Goal: Transaction & Acquisition: Purchase product/service

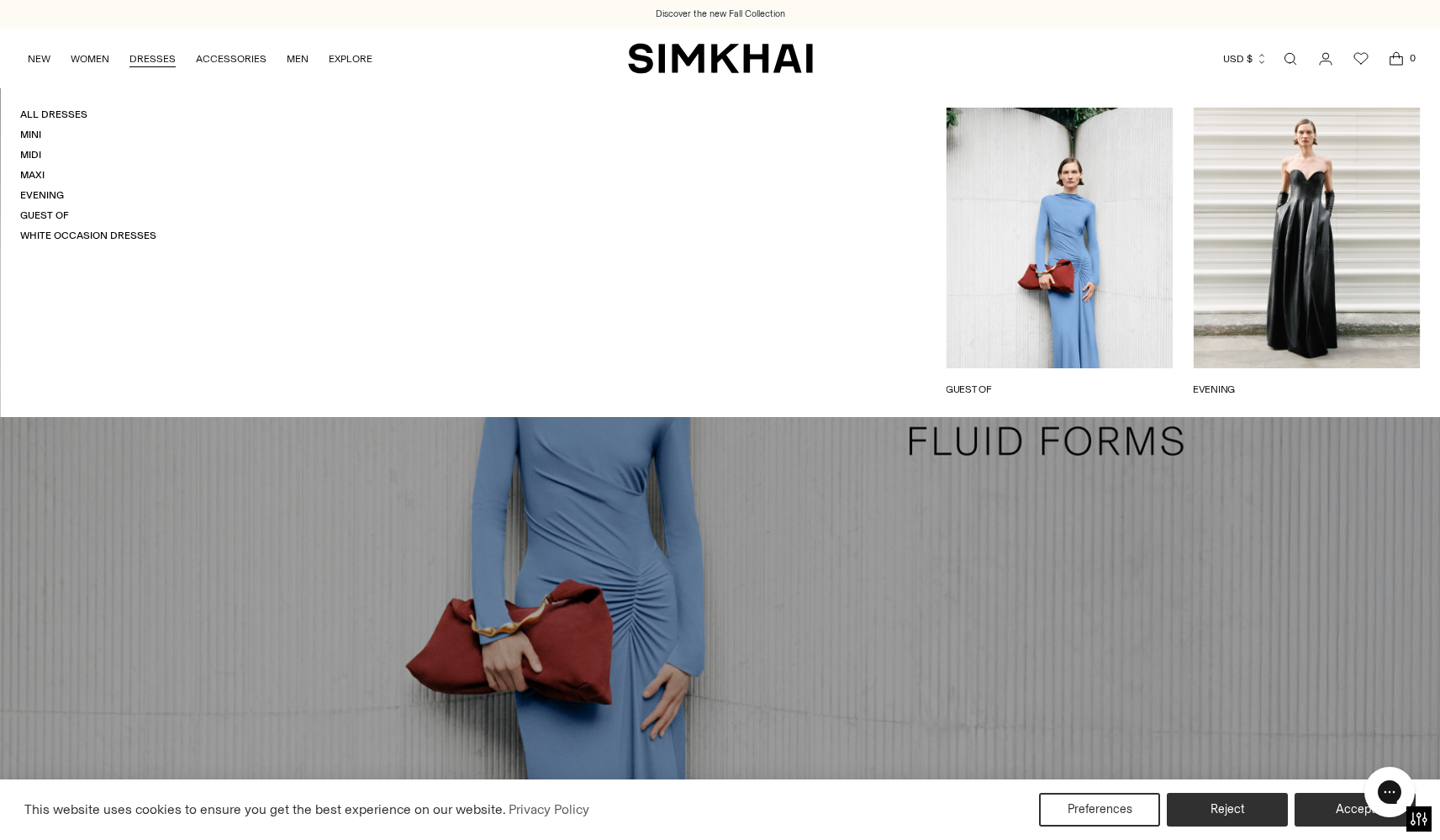
click at [157, 61] on link "DRESSES" at bounding box center [153, 59] width 47 height 37
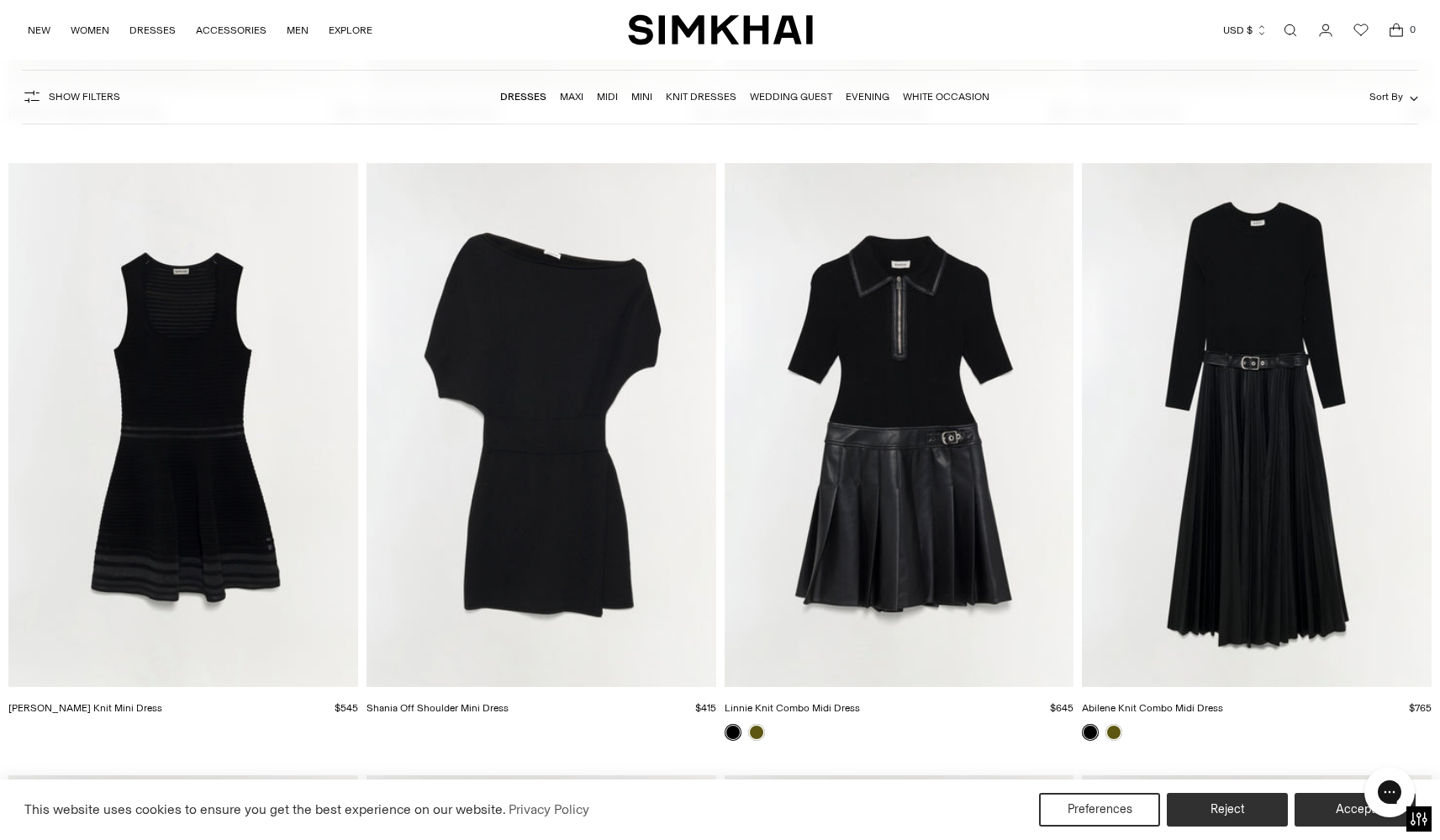
scroll to position [4951, 0]
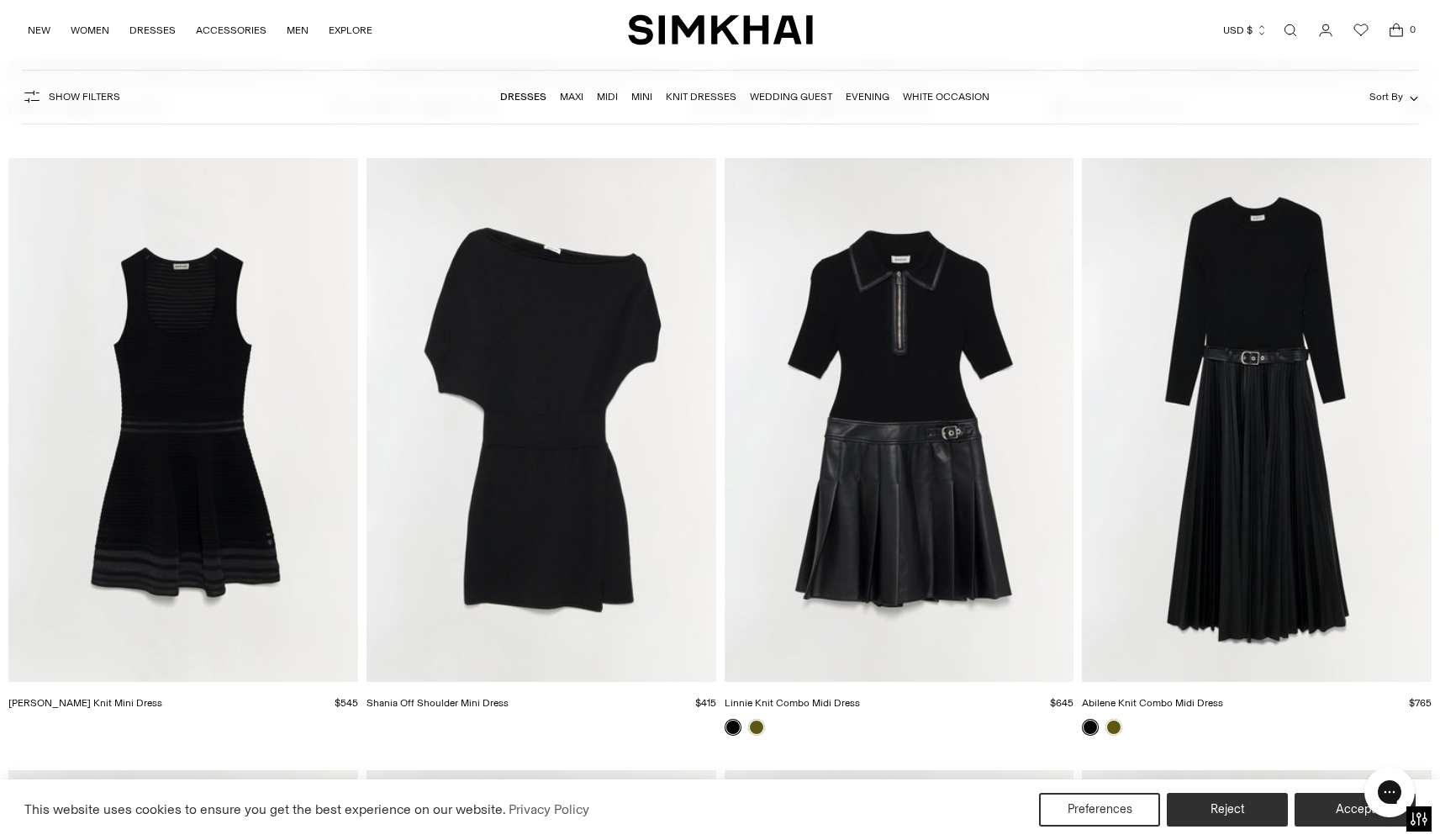
click at [0, 0] on img "Abilene Knit Combo Midi Dress" at bounding box center [0, 0] width 0 height 0
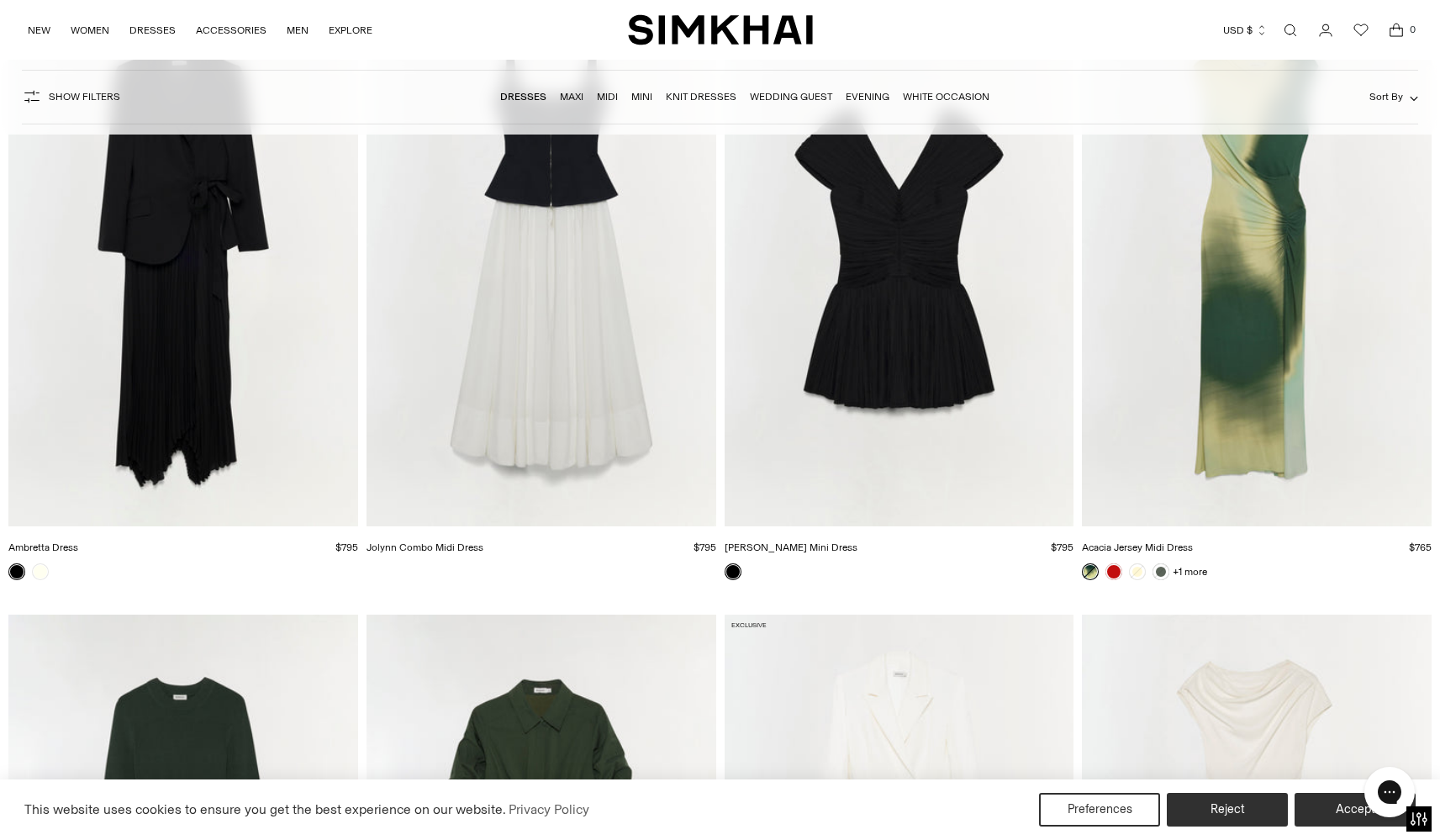
scroll to position [6931, 0]
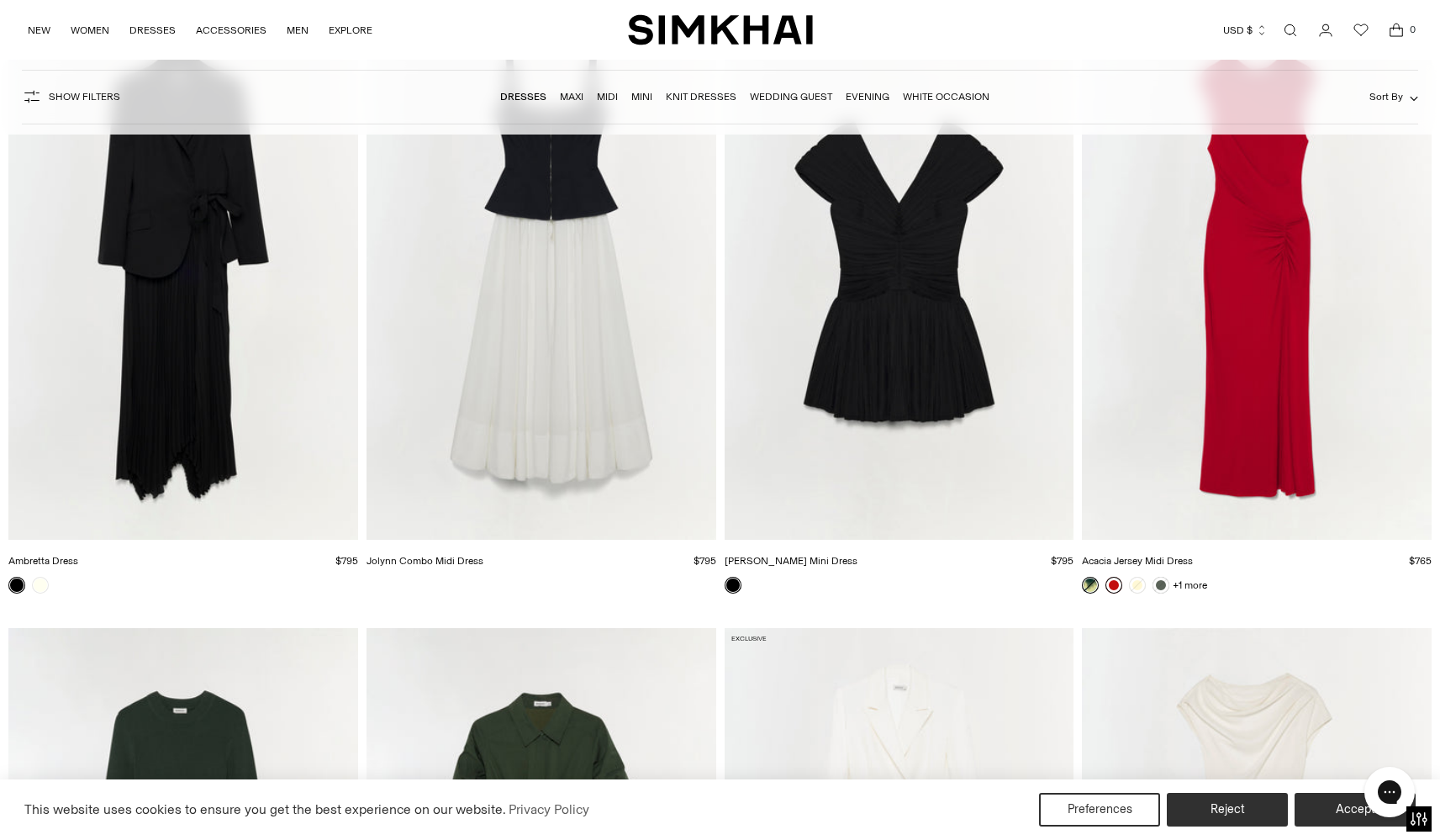
click at [1115, 581] on link at bounding box center [1114, 585] width 17 height 17
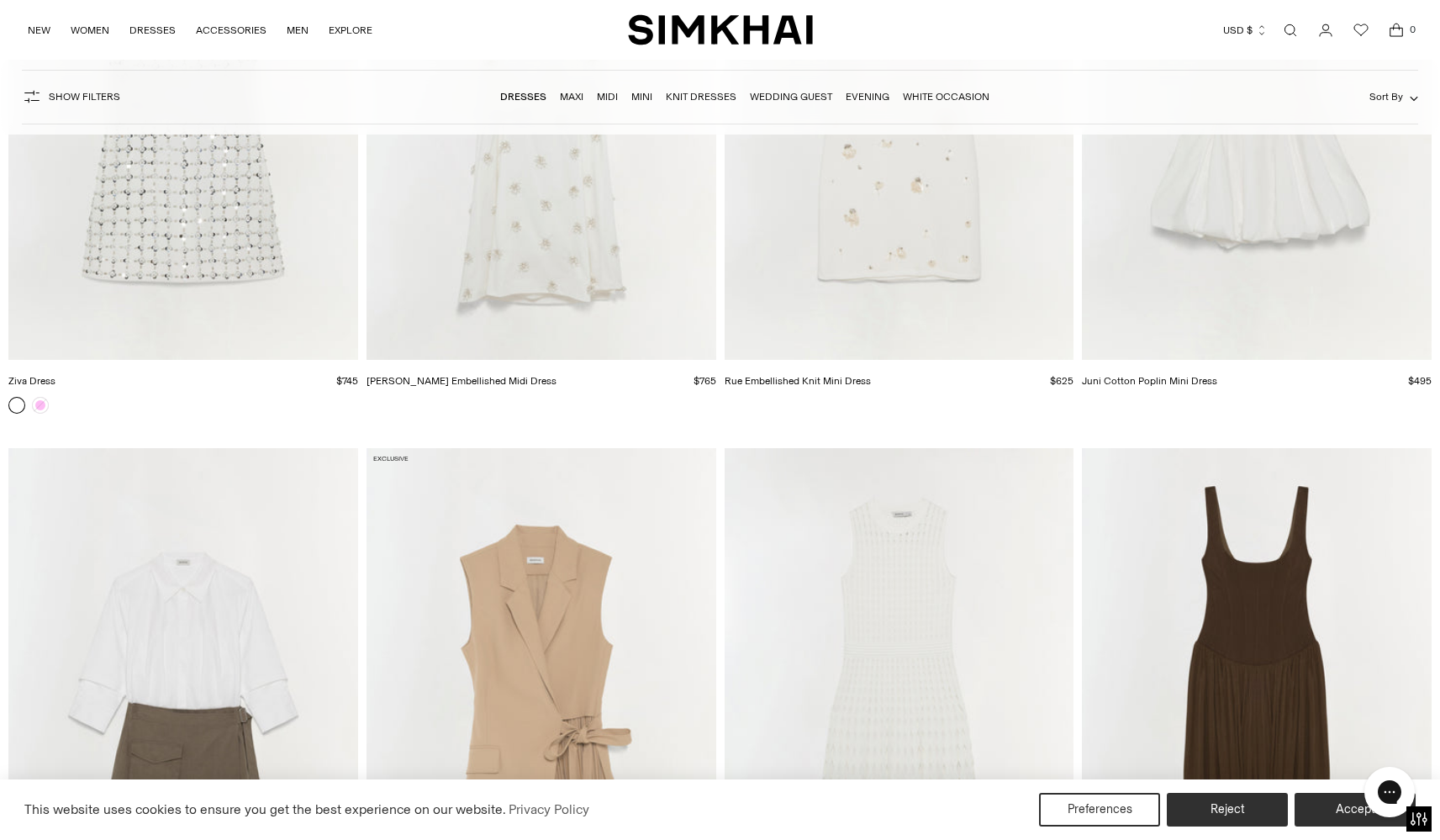
scroll to position [15251, 0]
